Goal: Task Accomplishment & Management: Use online tool/utility

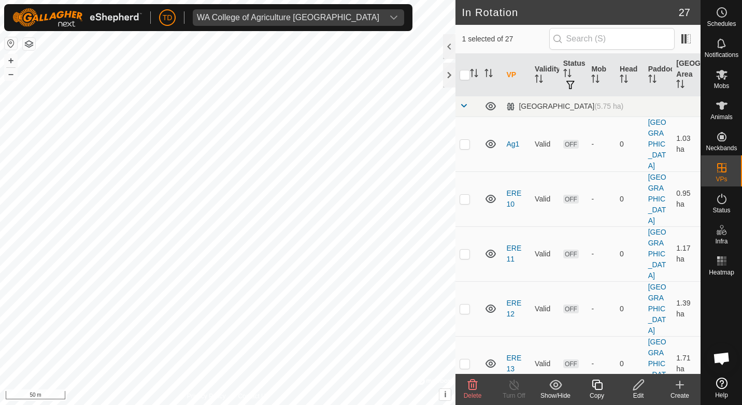
scroll to position [781, 0]
checkbox input "true"
click at [464, 108] on span at bounding box center [463, 106] width 8 height 8
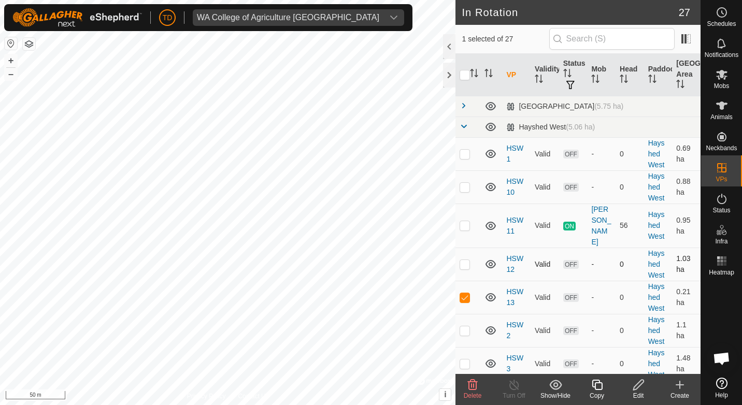
click at [468, 264] on p-checkbox at bounding box center [464, 264] width 10 height 8
checkbox input "true"
click at [721, 72] on icon at bounding box center [721, 75] width 11 height 10
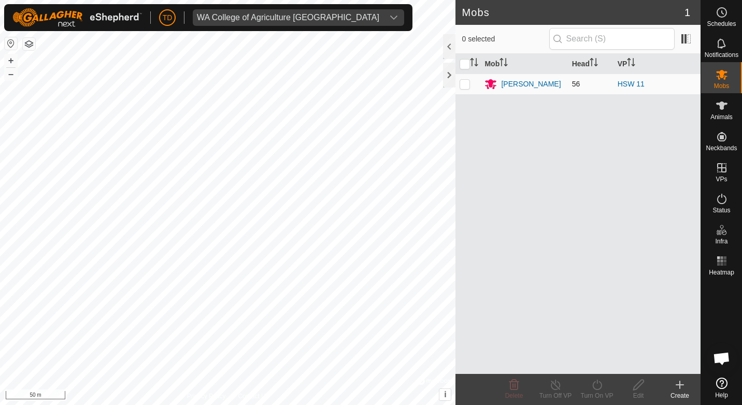
click at [467, 83] on p-checkbox at bounding box center [464, 84] width 10 height 8
checkbox input "true"
click at [592, 384] on icon at bounding box center [597, 385] width 13 height 12
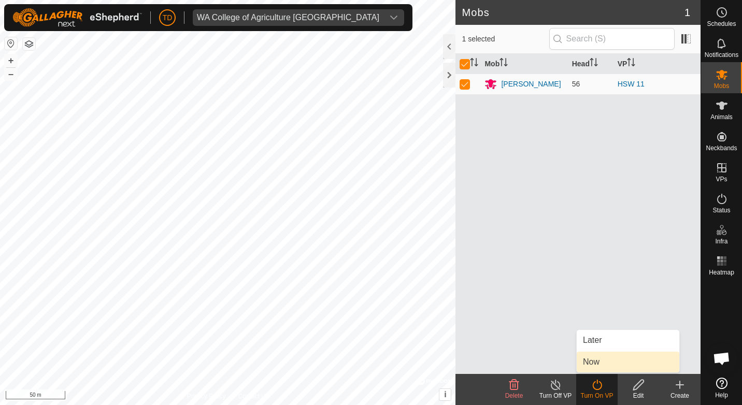
click at [595, 355] on link "Now" at bounding box center [628, 362] width 103 height 21
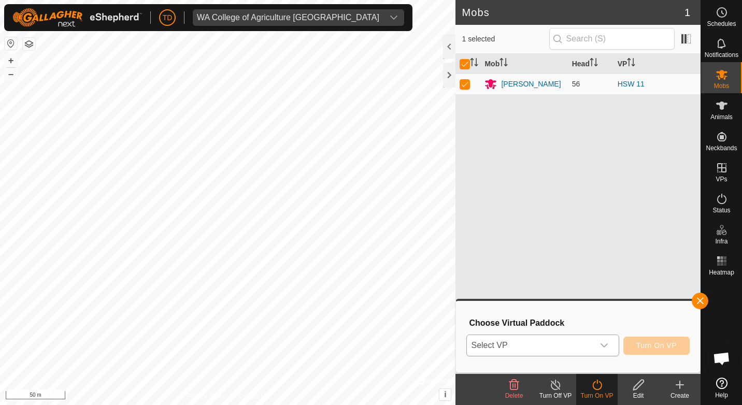
click at [537, 344] on span "Select VP" at bounding box center [530, 345] width 126 height 21
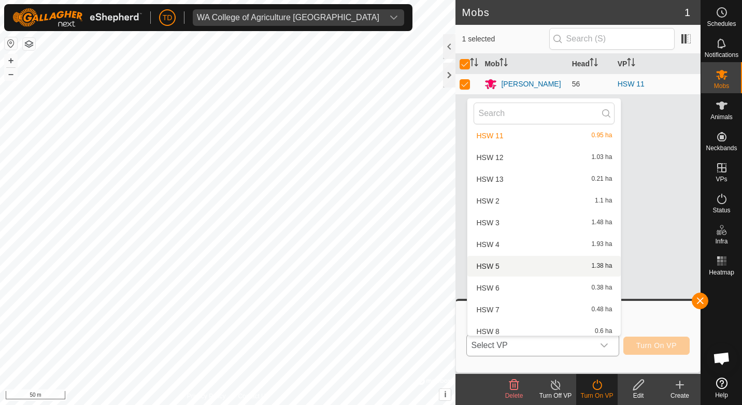
scroll to position [374, 0]
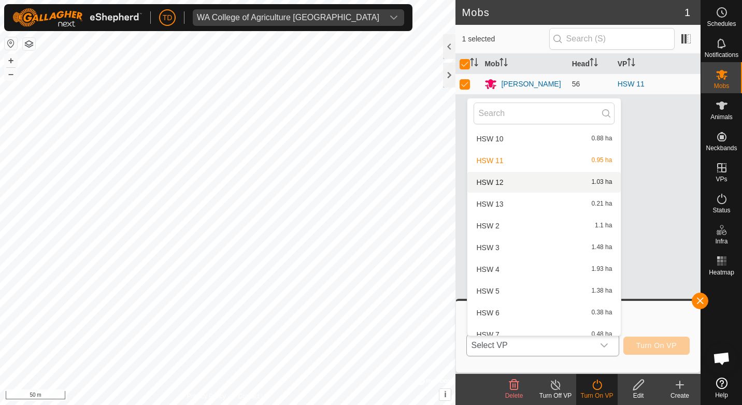
click at [499, 181] on li "HSW 12 1.03 ha" at bounding box center [543, 182] width 153 height 21
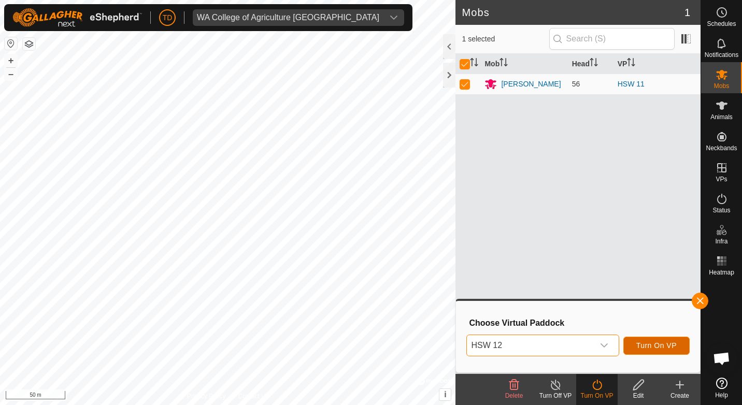
click at [654, 341] on span "Turn On VP" at bounding box center [656, 345] width 40 height 8
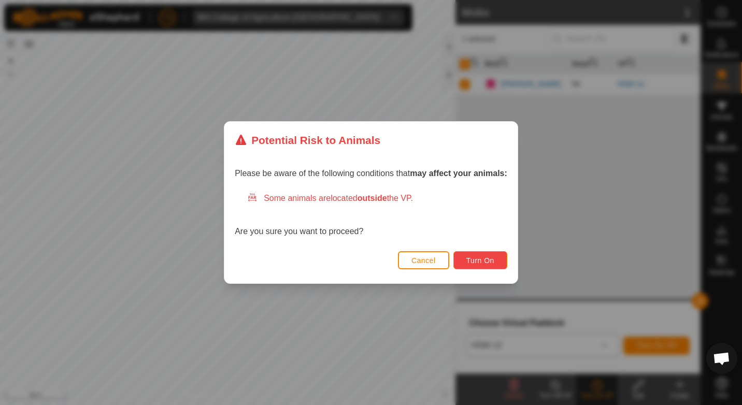
click at [488, 261] on span "Turn On" at bounding box center [480, 260] width 28 height 8
